Goal: Information Seeking & Learning: Find specific fact

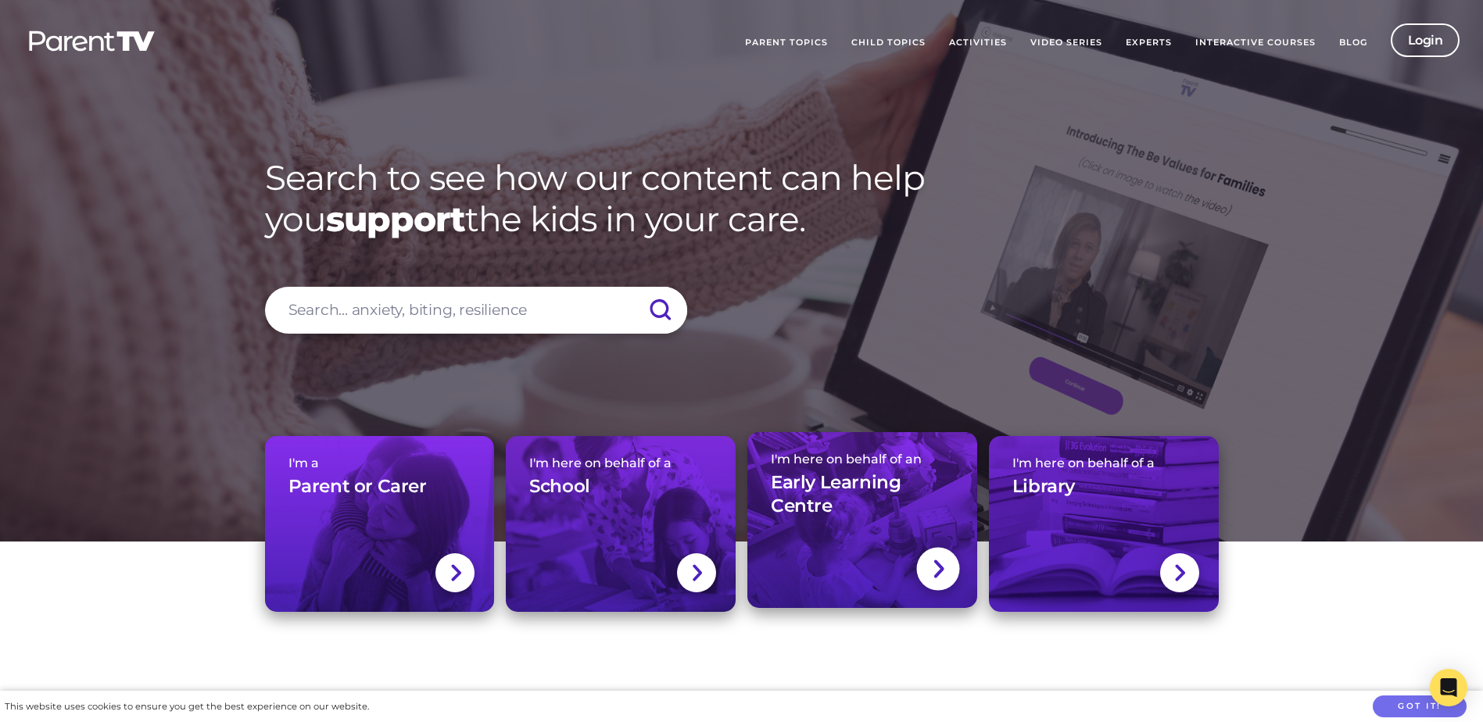
click at [937, 563] on img at bounding box center [938, 569] width 13 height 23
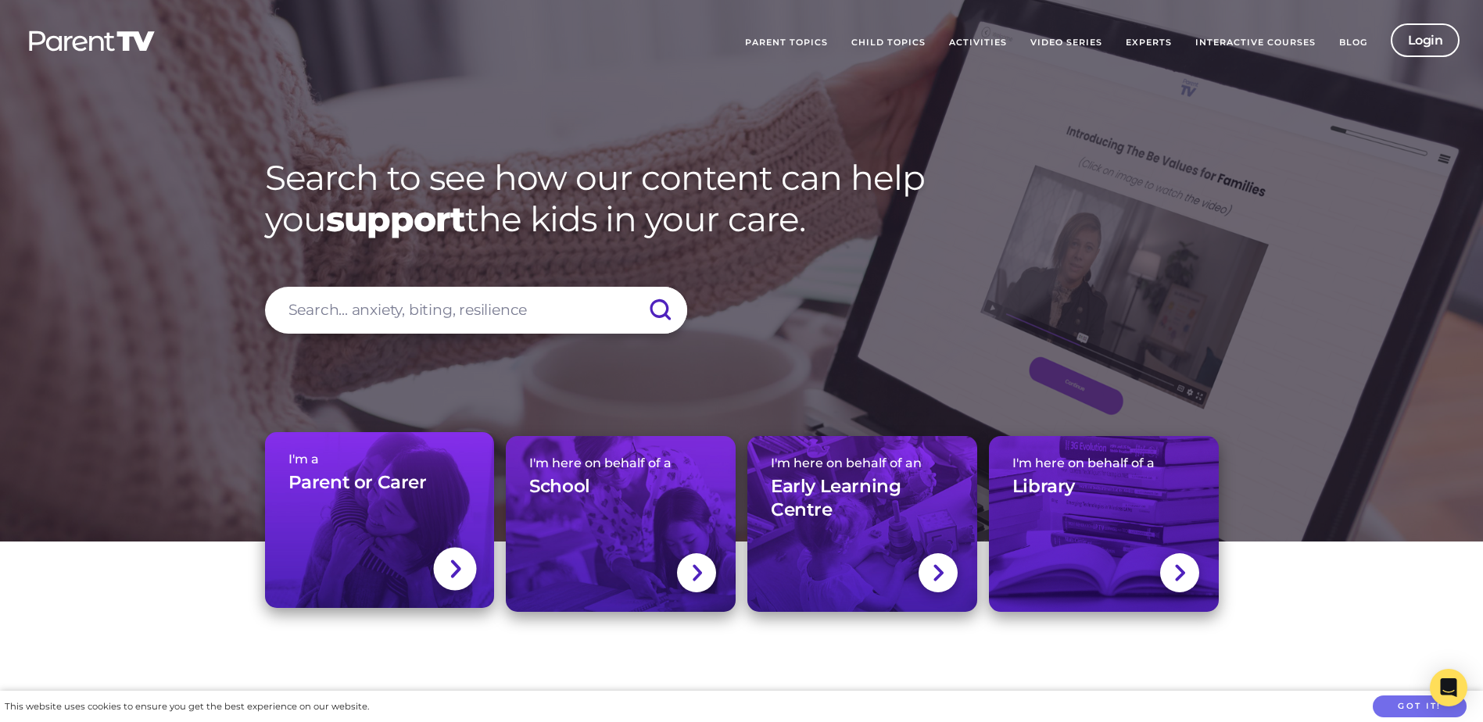
click at [460, 561] on img at bounding box center [455, 569] width 13 height 23
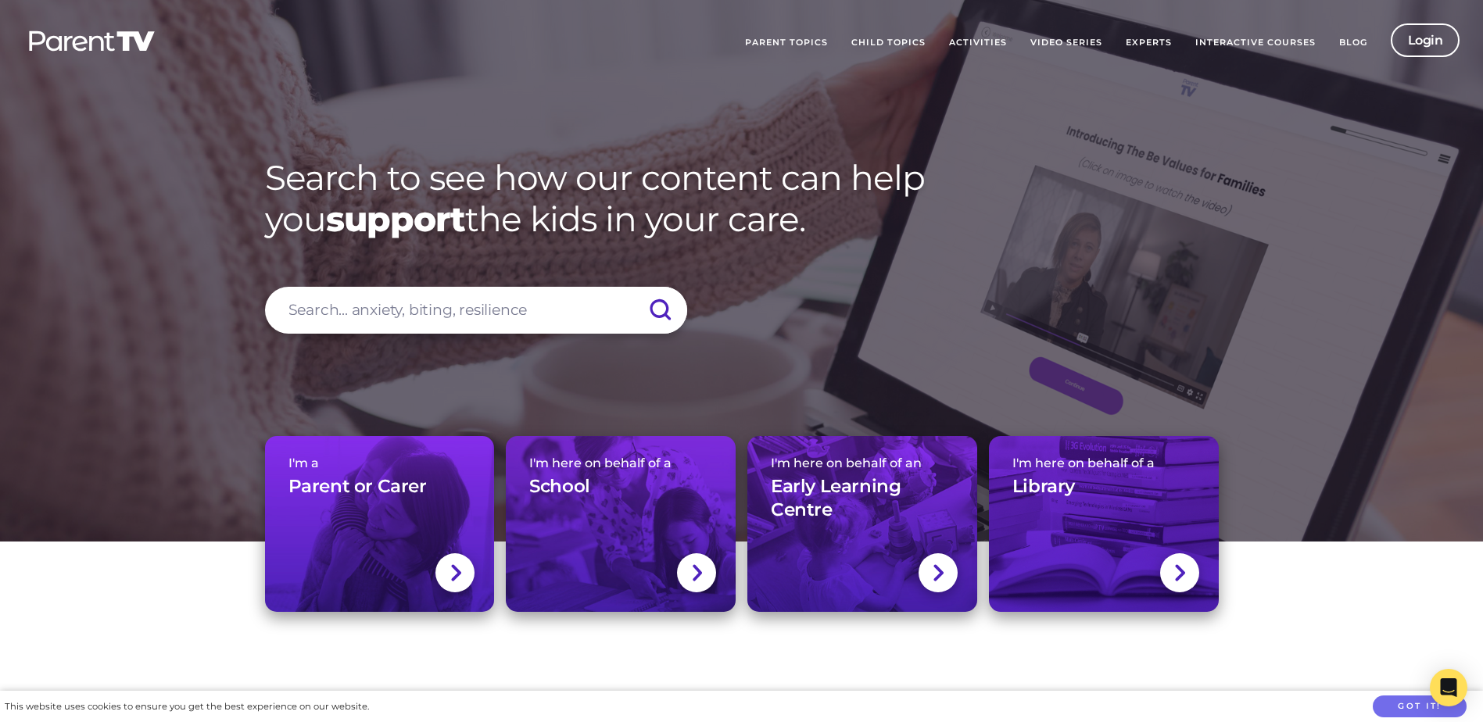
click at [353, 325] on input "search" at bounding box center [476, 310] width 422 height 47
type input "seen"
click at [656, 314] on input "submit" at bounding box center [659, 310] width 55 height 47
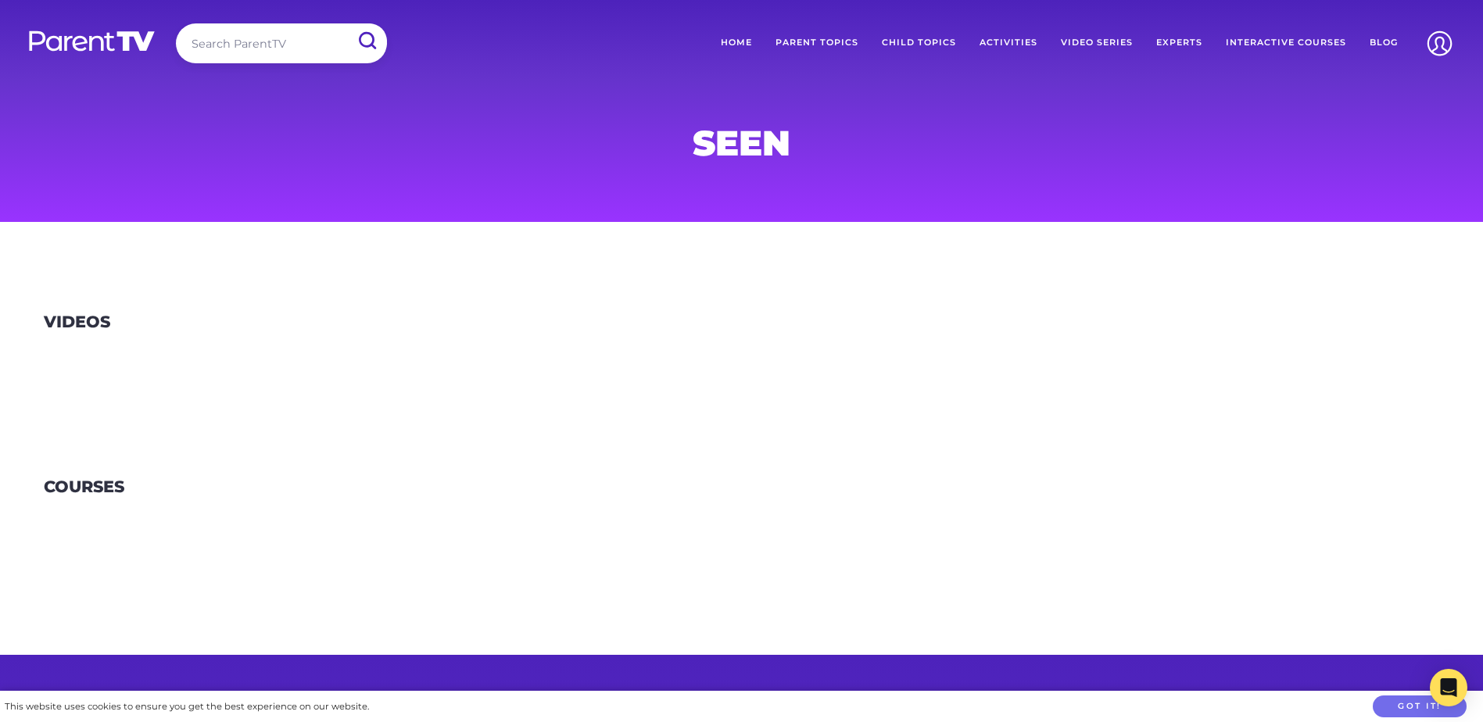
click at [254, 38] on input "search" at bounding box center [281, 43] width 211 height 40
type input "seen the film"
click at [346, 23] on input "submit" at bounding box center [366, 40] width 41 height 35
drag, startPoint x: 88, startPoint y: 326, endPoint x: 99, endPoint y: 331, distance: 11.9
click at [90, 327] on h3 "Videos" at bounding box center [77, 323] width 66 height 20
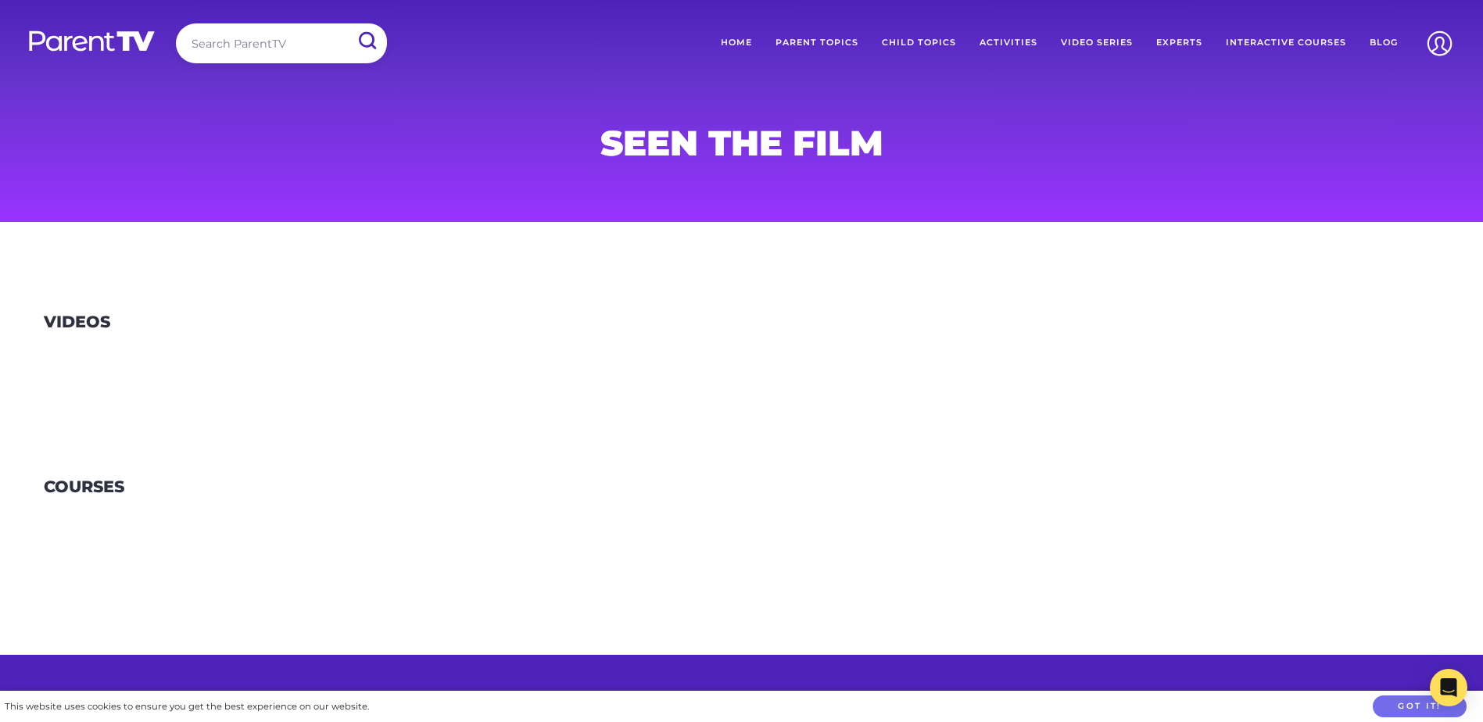
click at [1019, 41] on link "Activities" at bounding box center [1008, 42] width 81 height 39
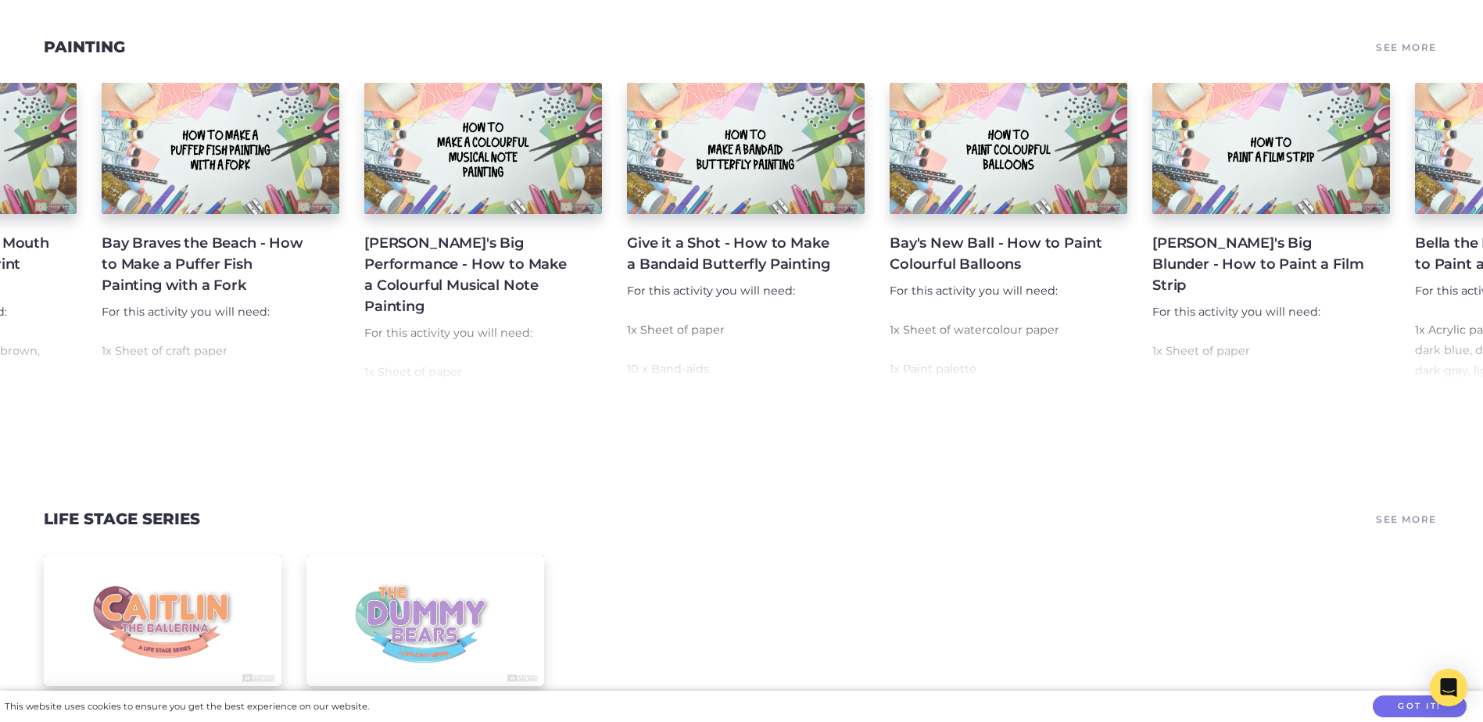
scroll to position [235, 0]
